Goal: Manage account settings

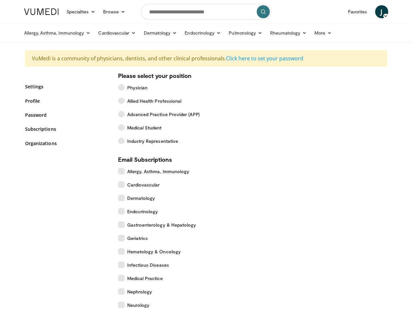
click at [65, 12] on link "Specialties" at bounding box center [81, 11] width 37 height 13
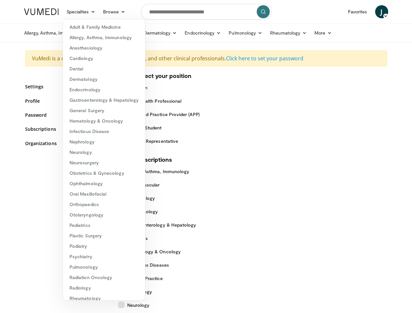
click at [99, 12] on link "Browse" at bounding box center [114, 11] width 30 height 13
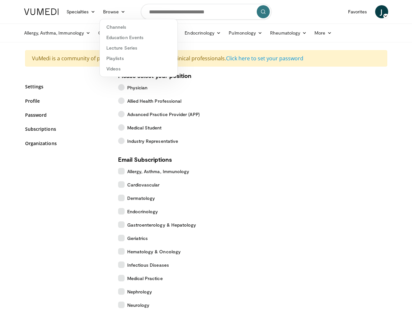
click at [388, 12] on span "J" at bounding box center [381, 11] width 13 height 13
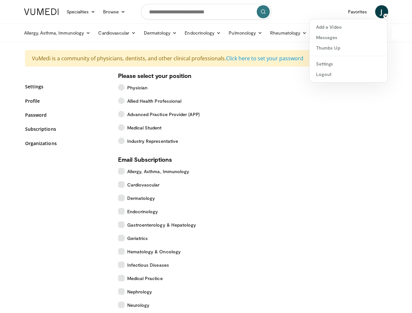
click at [41, 33] on link "Allergy, Asthma, Immunology" at bounding box center [57, 32] width 74 height 13
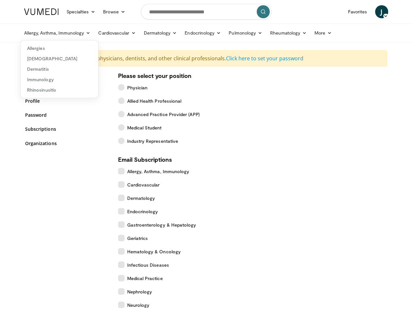
click at [100, 33] on link "Cardiovascular" at bounding box center [116, 32] width 45 height 13
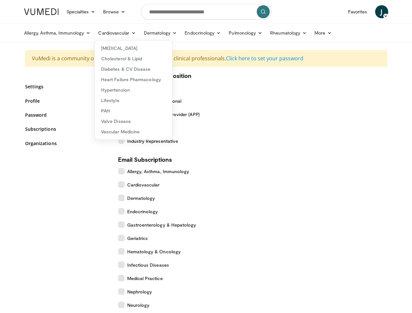
click at [144, 33] on link "Dermatology" at bounding box center [160, 32] width 41 height 13
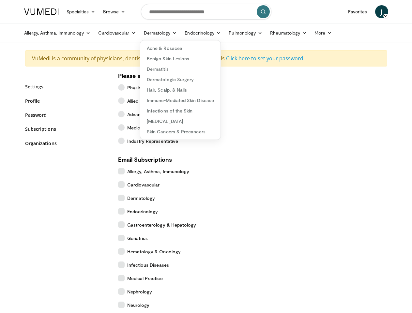
click at [187, 33] on link "Endocrinology" at bounding box center [203, 32] width 44 height 13
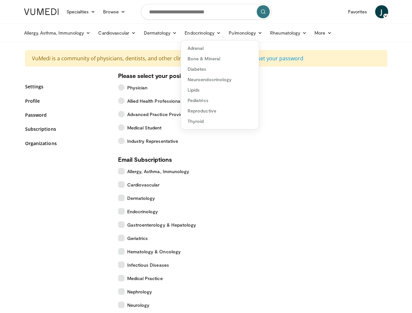
click at [229, 33] on link "Pulmonology" at bounding box center [245, 32] width 41 height 13
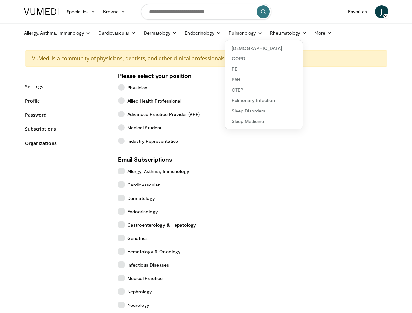
click at [272, 33] on link "Rheumatology" at bounding box center [288, 32] width 44 height 13
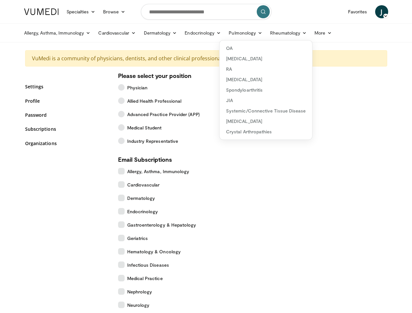
click at [310, 33] on link "More" at bounding box center [322, 32] width 25 height 13
